Goal: Task Accomplishment & Management: Manage account settings

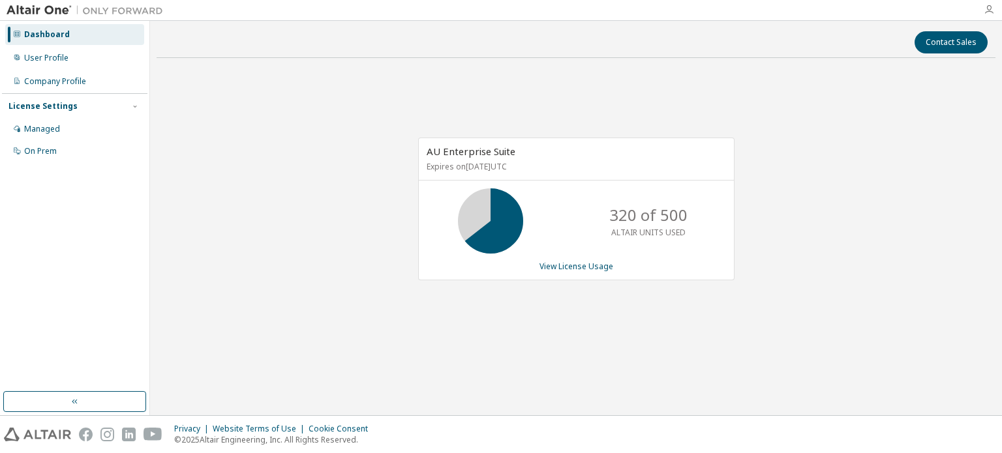
click at [989, 7] on icon "button" at bounding box center [988, 10] width 10 height 10
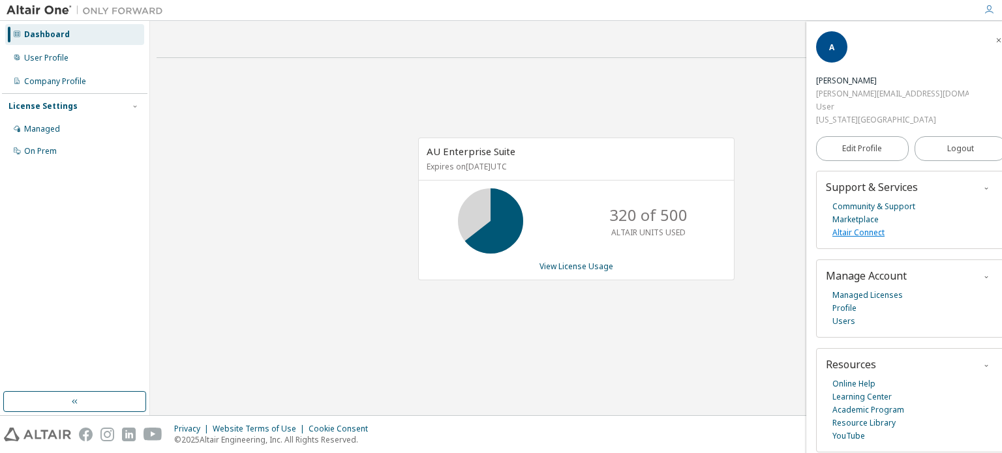
click at [863, 226] on link "Altair Connect" at bounding box center [858, 232] width 52 height 13
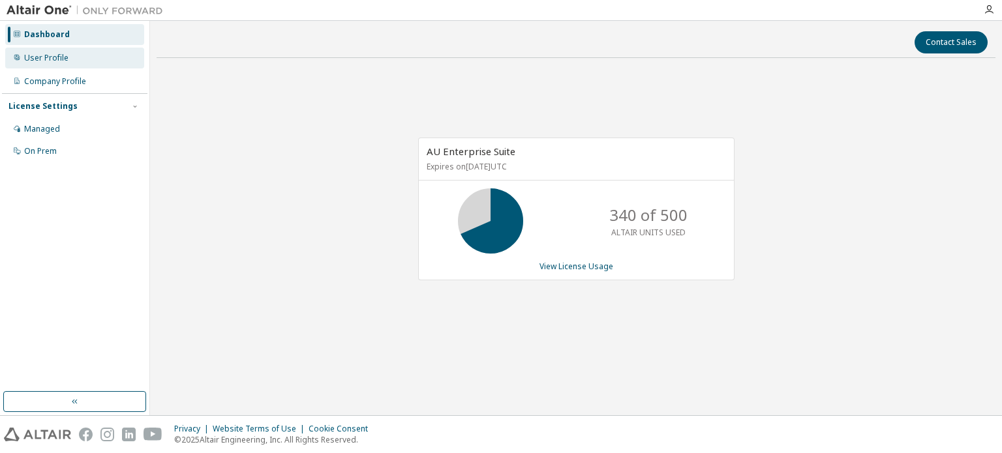
click at [99, 56] on div "User Profile" at bounding box center [74, 58] width 139 height 21
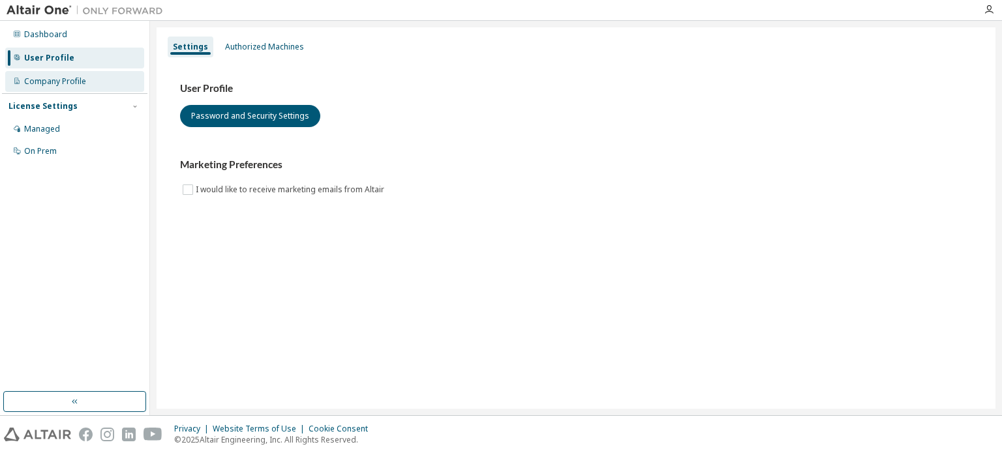
click at [99, 83] on div "Company Profile" at bounding box center [74, 81] width 139 height 21
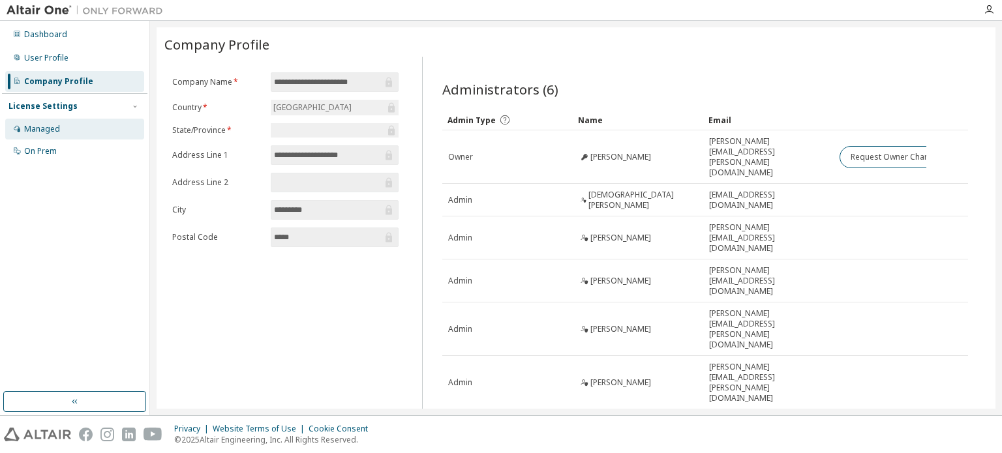
click at [65, 127] on div "Managed" at bounding box center [74, 129] width 139 height 21
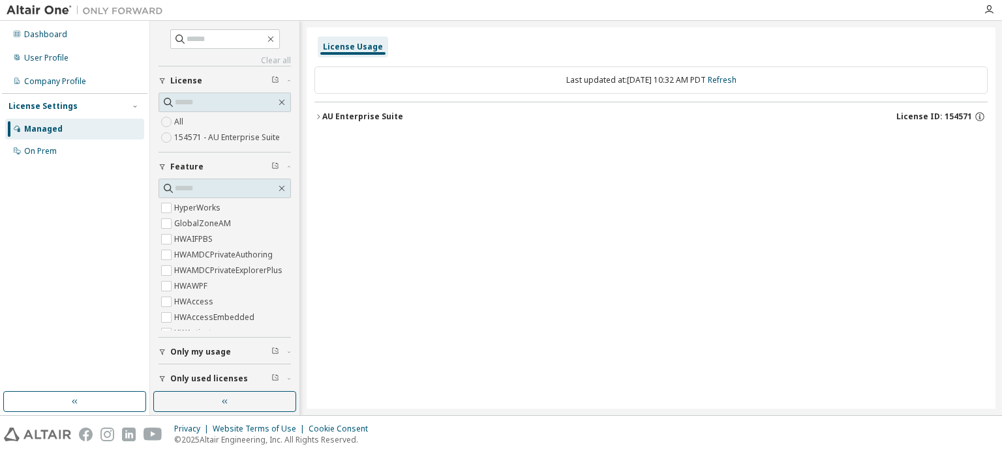
click at [352, 48] on div "License Usage" at bounding box center [353, 47] width 60 height 10
click at [196, 388] on button "Only used licenses" at bounding box center [224, 378] width 132 height 29
click at [206, 374] on span "Only used licenses" at bounding box center [209, 379] width 78 height 10
click at [271, 374] on icon "button" at bounding box center [275, 378] width 8 height 8
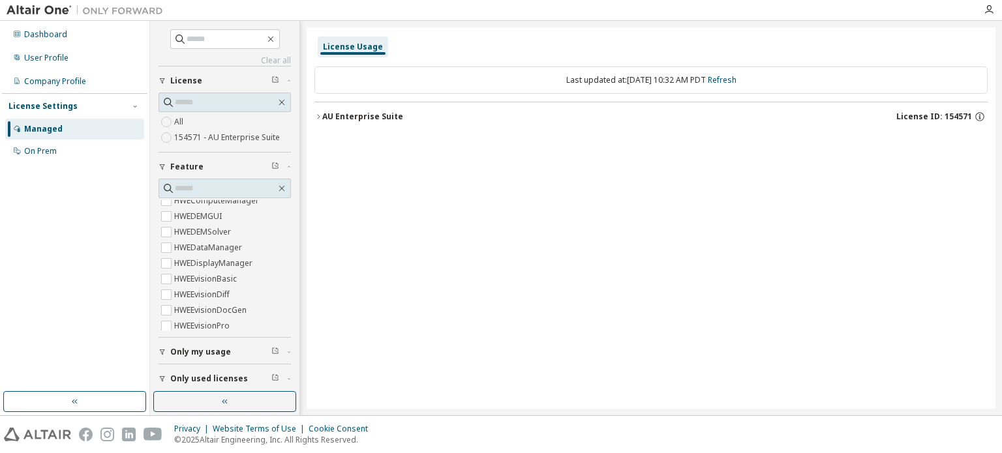
click at [274, 375] on div "Only used licenses" at bounding box center [228, 379] width 117 height 10
click at [261, 351] on div "Only my usage" at bounding box center [228, 352] width 117 height 10
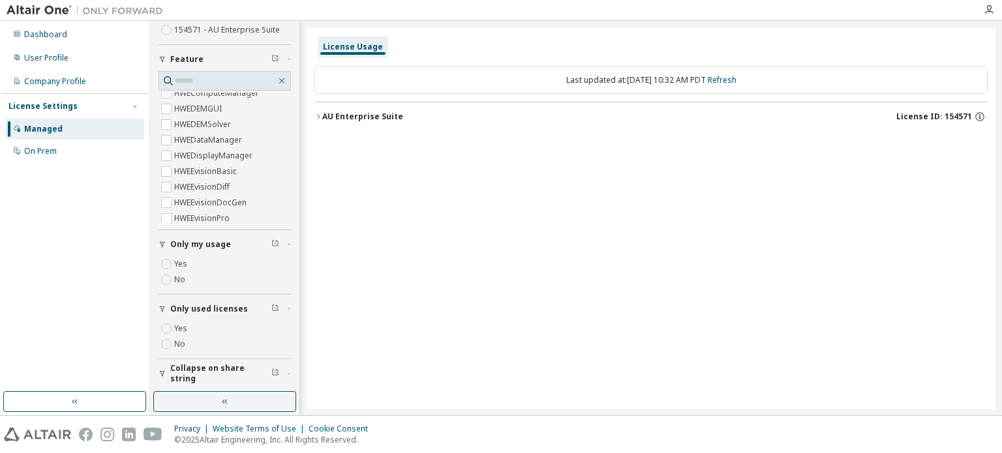
click at [275, 366] on div "Collapse on share string" at bounding box center [228, 373] width 117 height 21
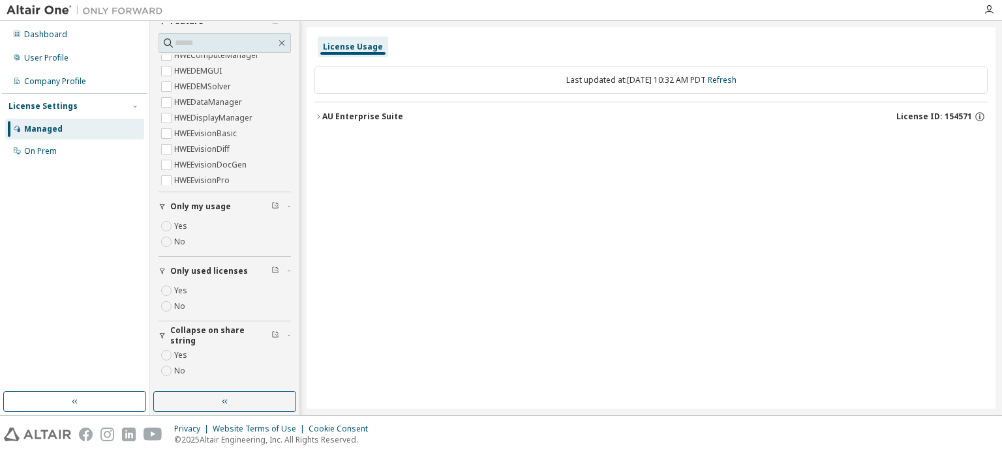
scroll to position [0, 0]
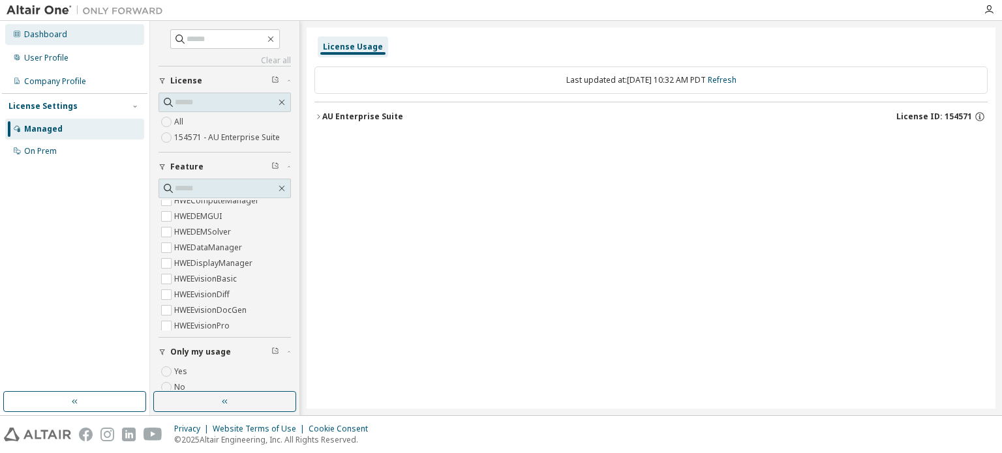
click at [72, 36] on div "Dashboard" at bounding box center [74, 34] width 139 height 21
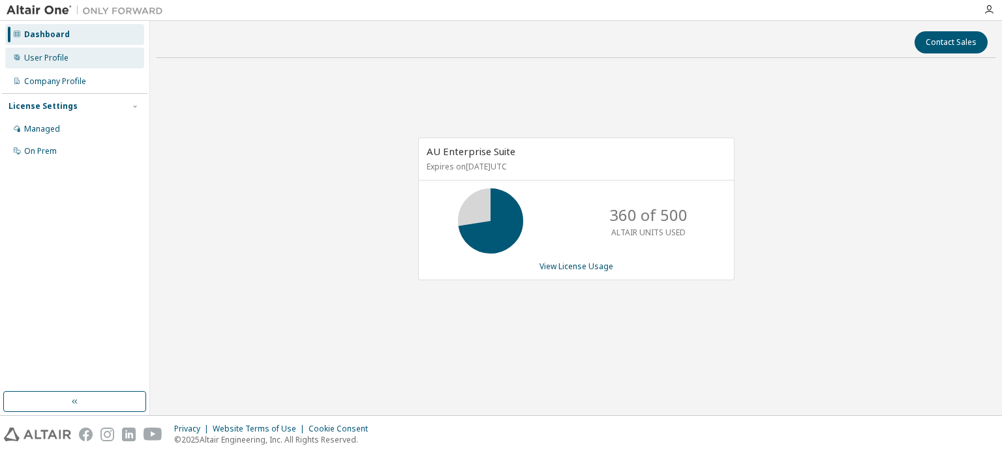
click at [67, 61] on div "User Profile" at bounding box center [74, 58] width 139 height 21
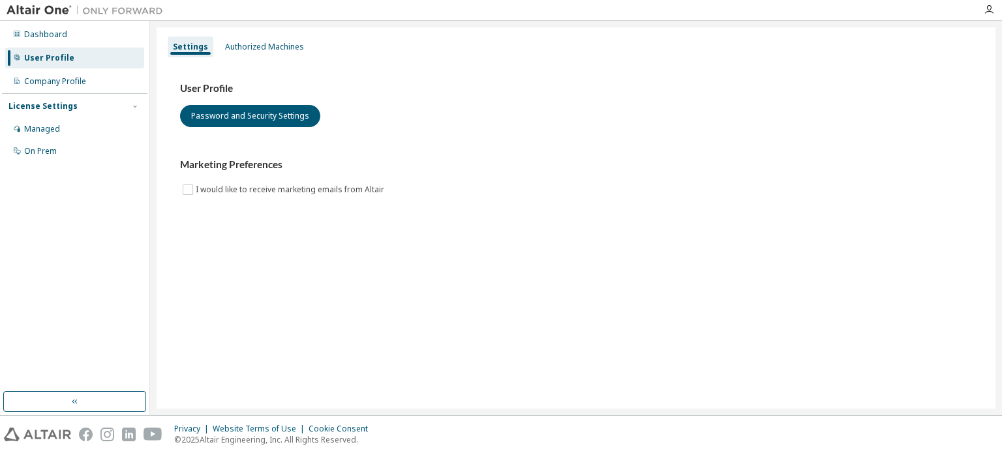
click at [282, 59] on div "User Profile Password and Security Settings Marketing Preferences I would like …" at bounding box center [575, 148] width 823 height 178
click at [269, 43] on div "Authorized Machines" at bounding box center [264, 47] width 79 height 10
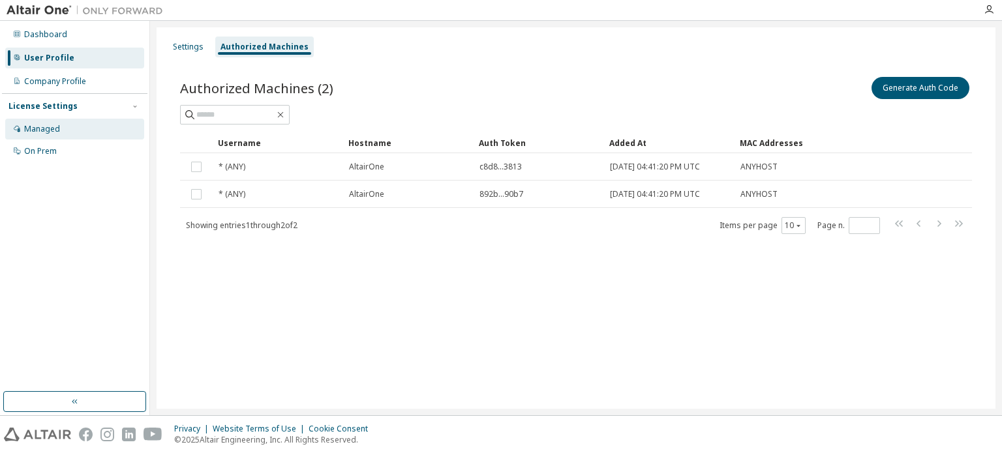
click at [50, 129] on div "Managed" at bounding box center [42, 129] width 36 height 10
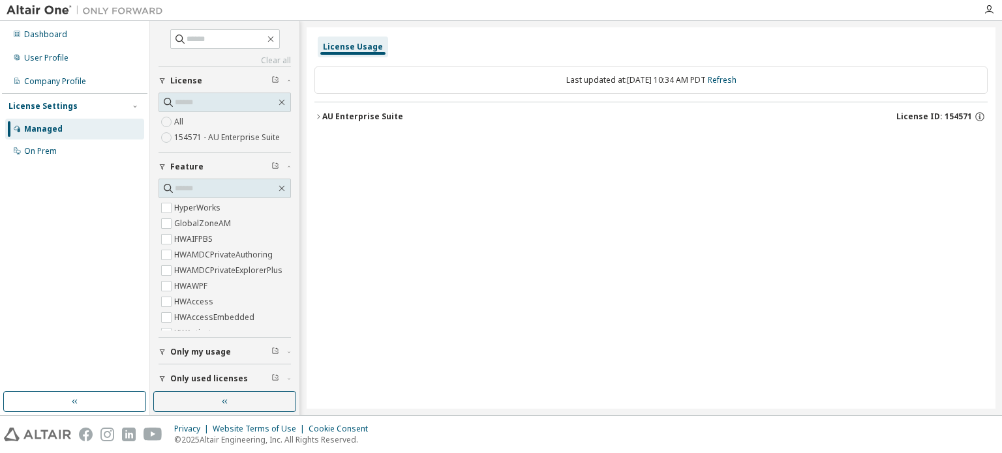
click at [392, 122] on div "AU Enterprise Suite License ID: 154571" at bounding box center [654, 117] width 665 height 12
